Goal: Ask a question: Seek information or help from site administrators or community

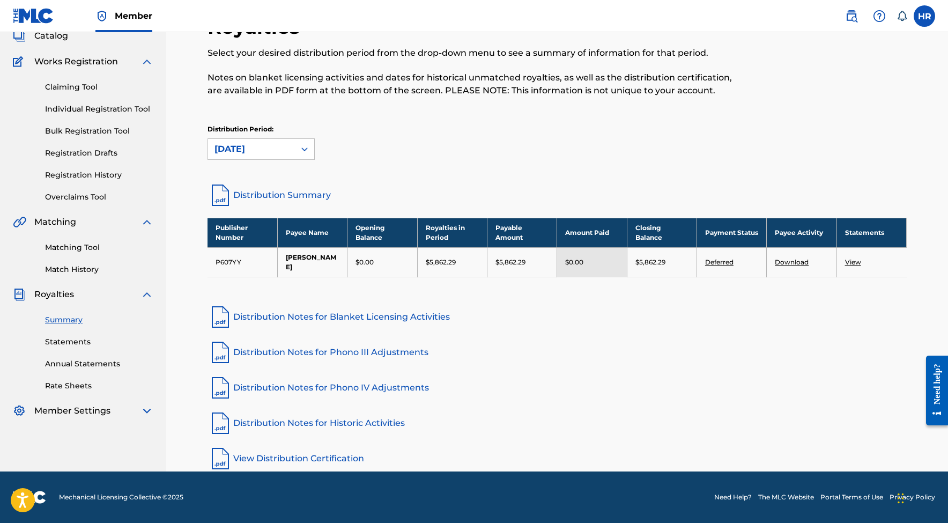
click at [825, 9] on nav "Member HR HR Henry Rivas mixedbyalpha@gmail.com Notification Preferences Profil…" at bounding box center [474, 16] width 948 height 32
click at [809, 1] on nav "Member HR HR Henry Rivas mixedbyalpha@gmail.com Notification Preferences Profil…" at bounding box center [474, 16] width 948 height 32
click at [798, 0] on nav "Member HR HR Henry Rivas mixedbyalpha@gmail.com Notification Preferences Profil…" at bounding box center [474, 16] width 948 height 32
click at [742, 119] on div "Royalties Select your desired distribution period from the drop-down menu to se…" at bounding box center [557, 92] width 699 height 154
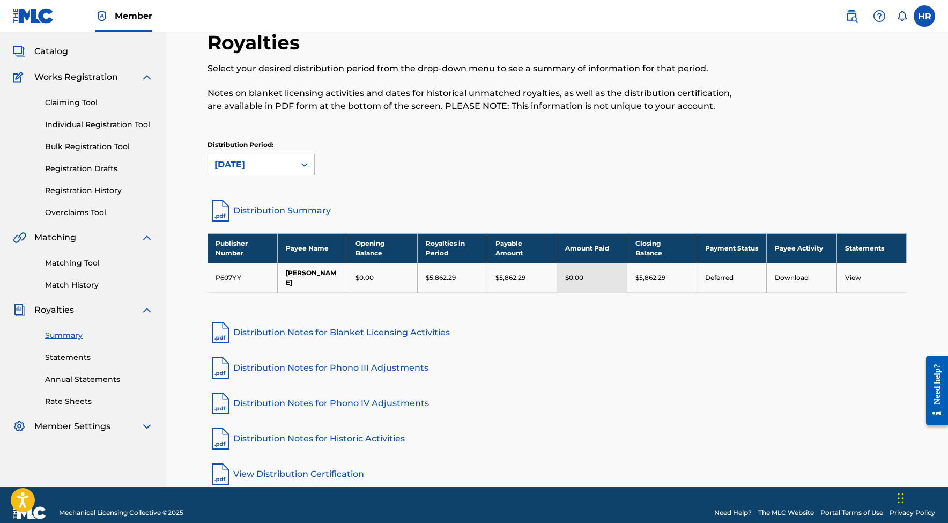
scroll to position [54, 0]
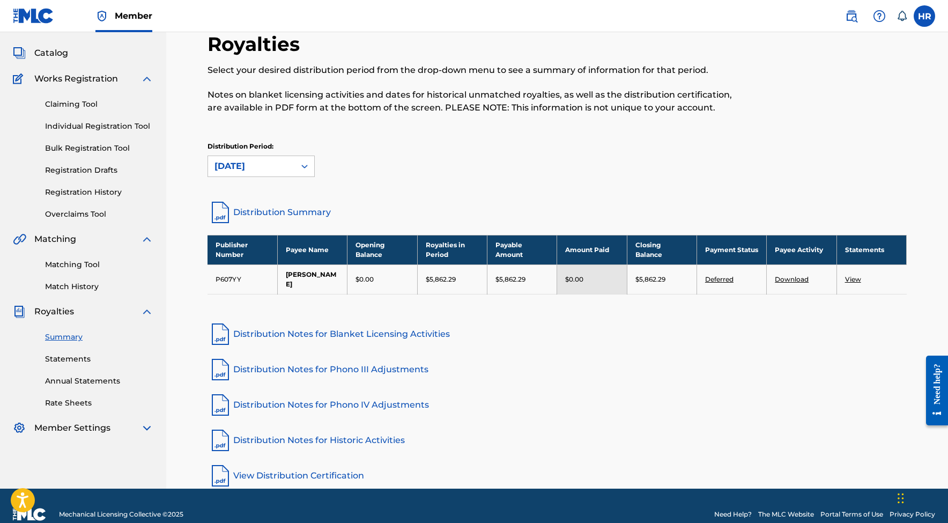
click at [293, 209] on link "Distribution Summary" at bounding box center [557, 213] width 699 height 26
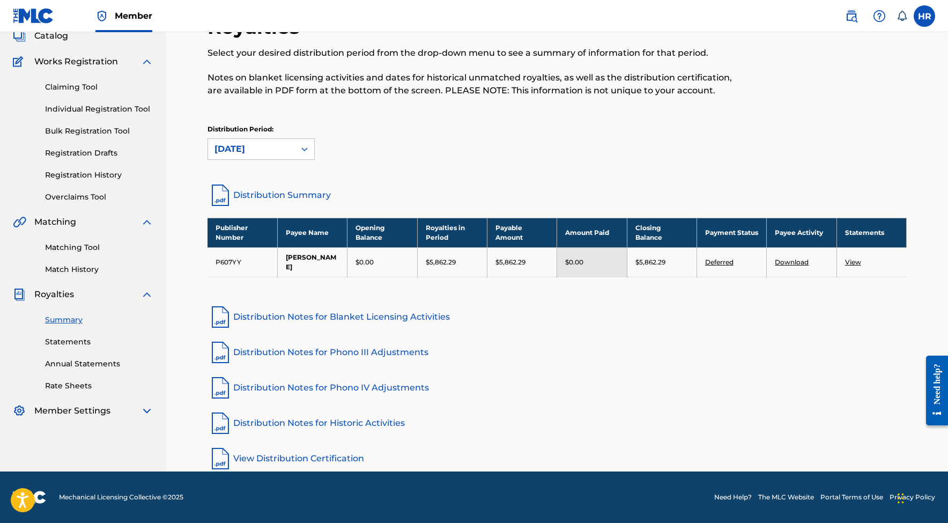
scroll to position [71, 0]
click at [724, 263] on link "Deferred" at bounding box center [719, 262] width 28 height 8
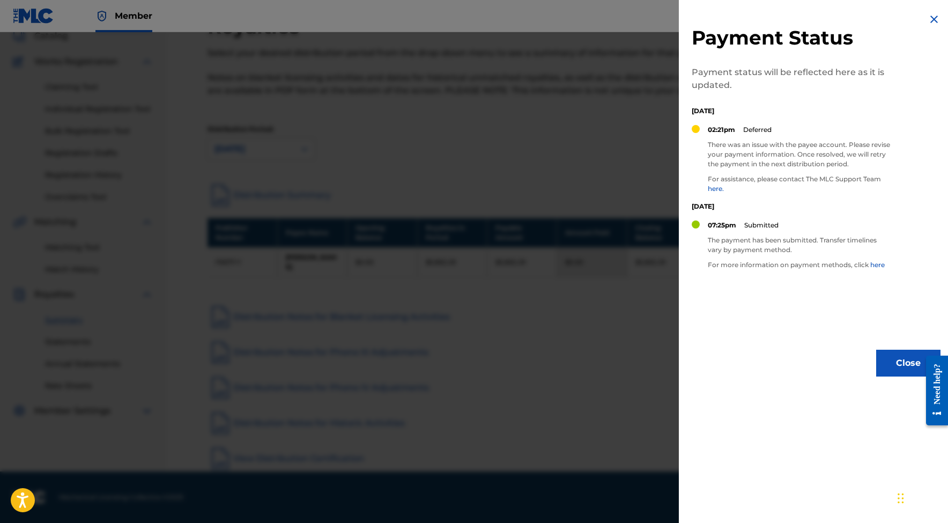
click at [720, 187] on link "here." at bounding box center [716, 189] width 16 height 8
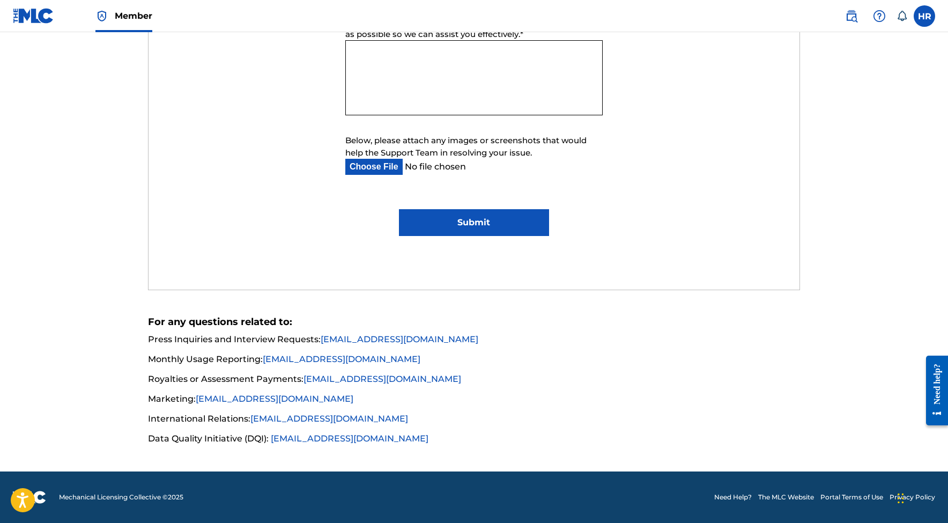
scroll to position [631, 0]
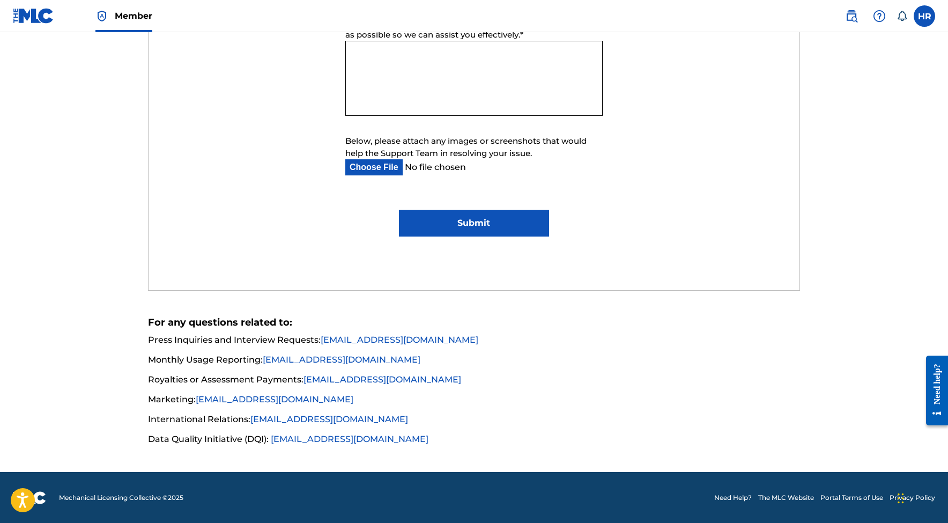
click at [343, 381] on link "[EMAIL_ADDRESS][DOMAIN_NAME]" at bounding box center [383, 379] width 158 height 10
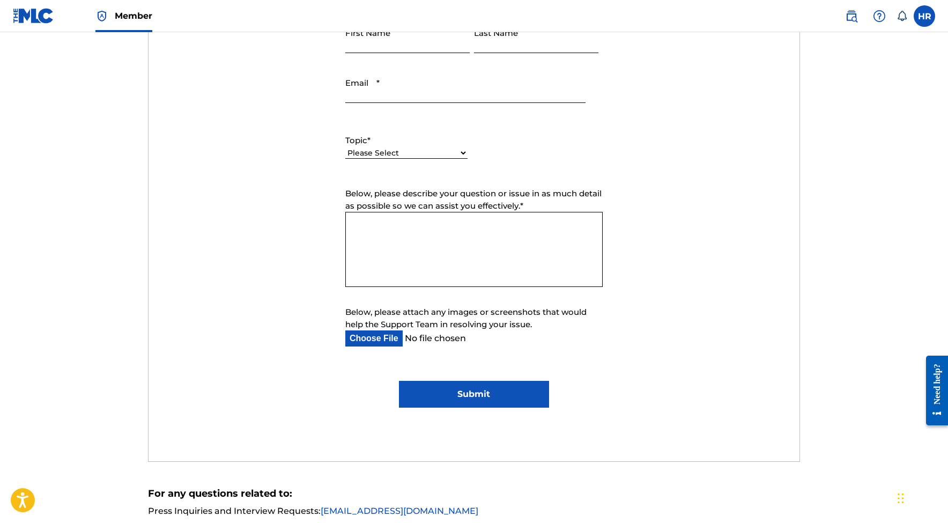
scroll to position [386, 0]
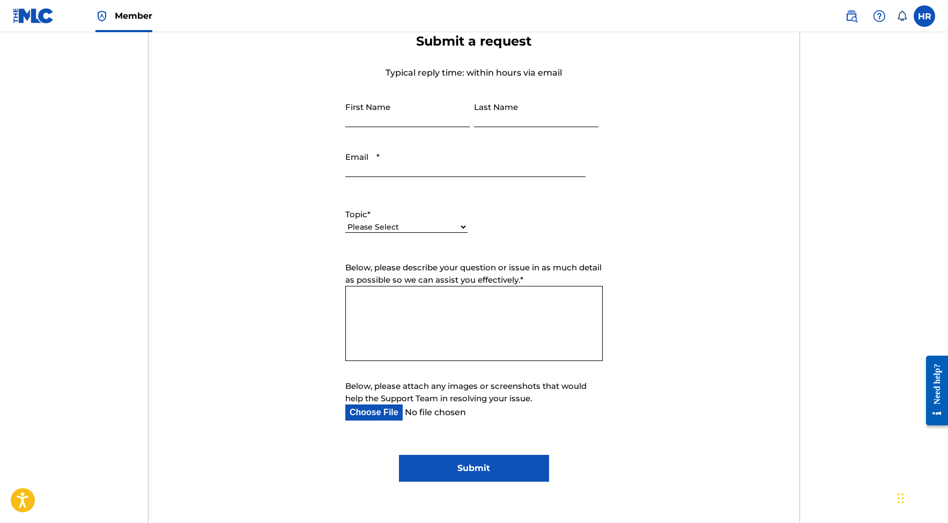
click at [385, 238] on div "Please Select I need help with my account I need help with managing my catalog …" at bounding box center [406, 232] width 122 height 24
select select "I need help with payment"
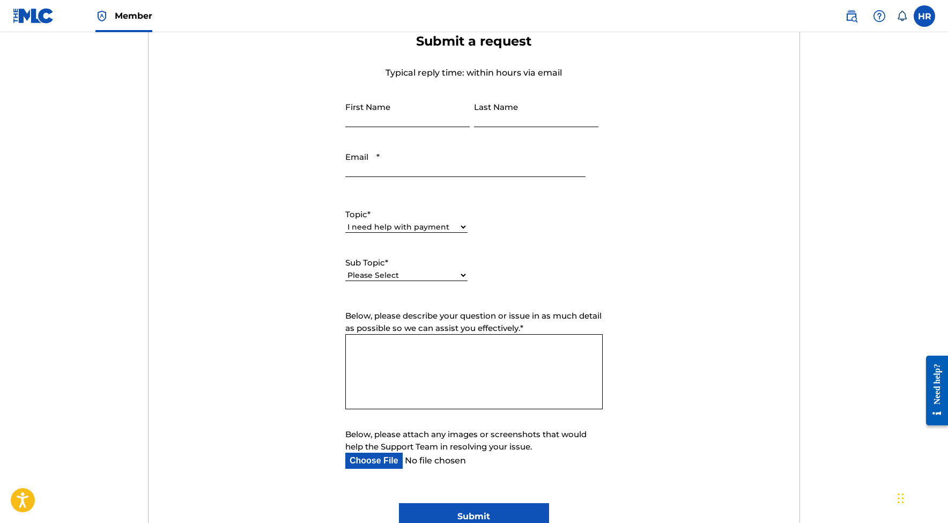
click at [410, 283] on div "Please Select I need help setting up my payment information in The MLC Portal I…" at bounding box center [406, 281] width 122 height 24
select select "I need a payment error resolved"
click at [446, 341] on textarea "Below, please describe your question or issue in as much detail as possible so …" at bounding box center [473, 371] width 257 height 75
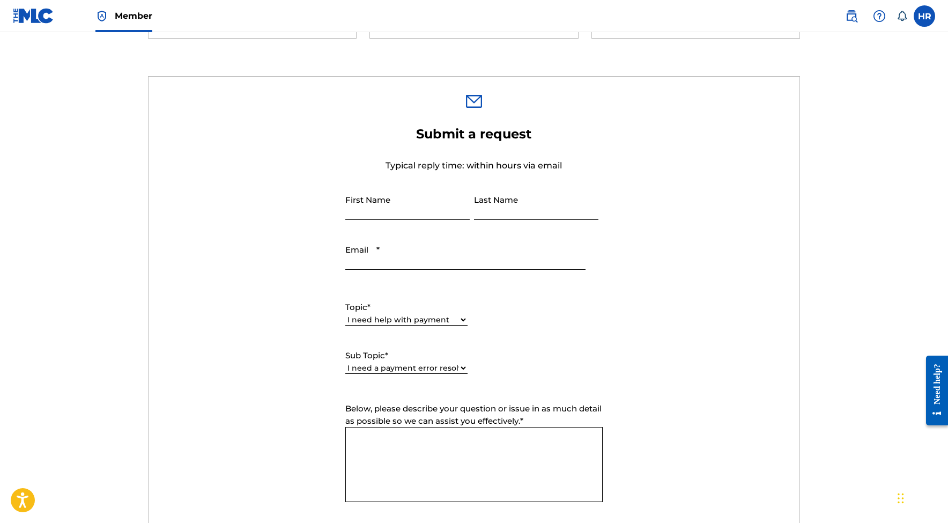
scroll to position [463, 0]
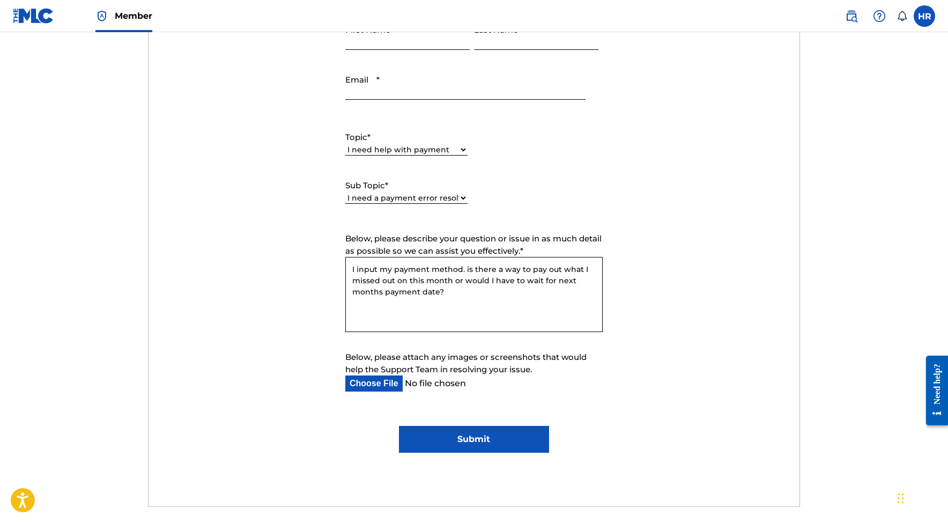
type textarea "I input my payment method. is there a way to pay out what I missed out on this …"
type input "o"
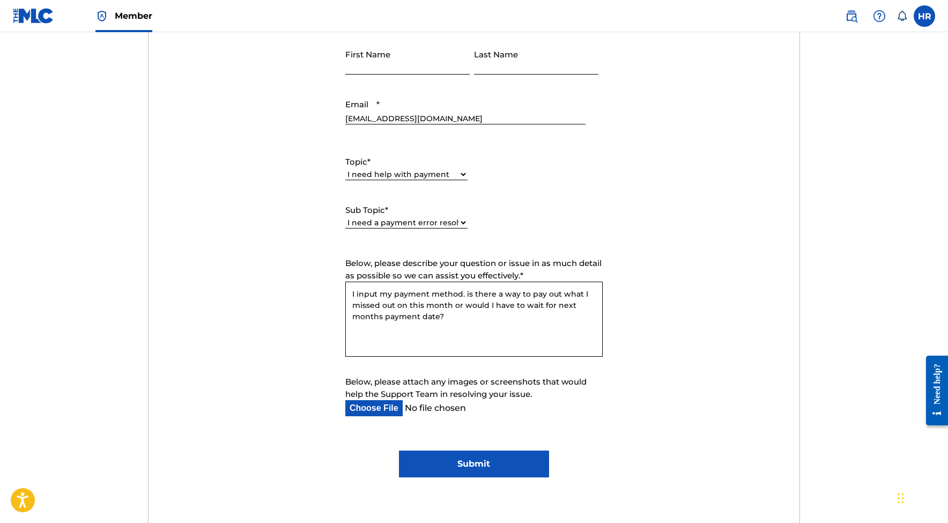
scroll to position [407, 0]
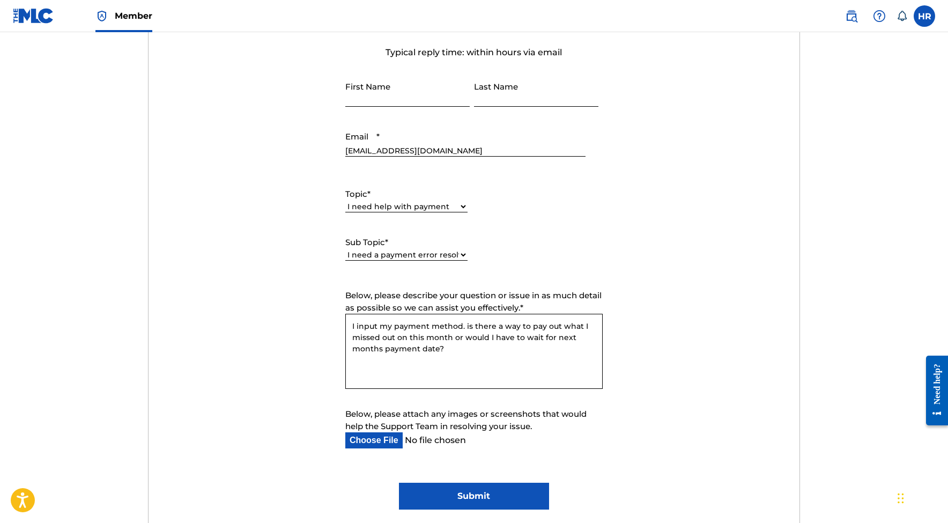
type input "[EMAIL_ADDRESS][DOMAIN_NAME]"
type input "[PERSON_NAME]"
click at [499, 110] on form "Submit a request Typical reply time: within hours via email First Name [PERSON_…" at bounding box center [475, 261] width 652 height 497
type input "[PERSON_NAME]"
click at [453, 339] on textarea "I input my payment method. is there a way to pay out what I missed out on this …" at bounding box center [473, 351] width 257 height 75
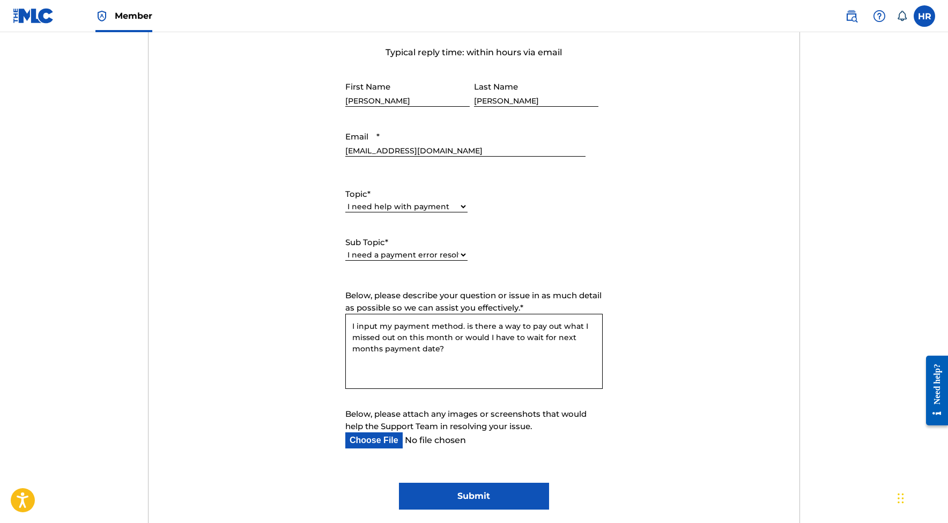
click at [453, 351] on textarea "I input my payment method. is there a way to pay out what I missed out on this …" at bounding box center [473, 351] width 257 height 75
type textarea "I input my payment method. is there a way to pay out what I missed out on this …"
click at [467, 490] on input "Submit" at bounding box center [474, 496] width 150 height 27
